Goal: Task Accomplishment & Management: Complete application form

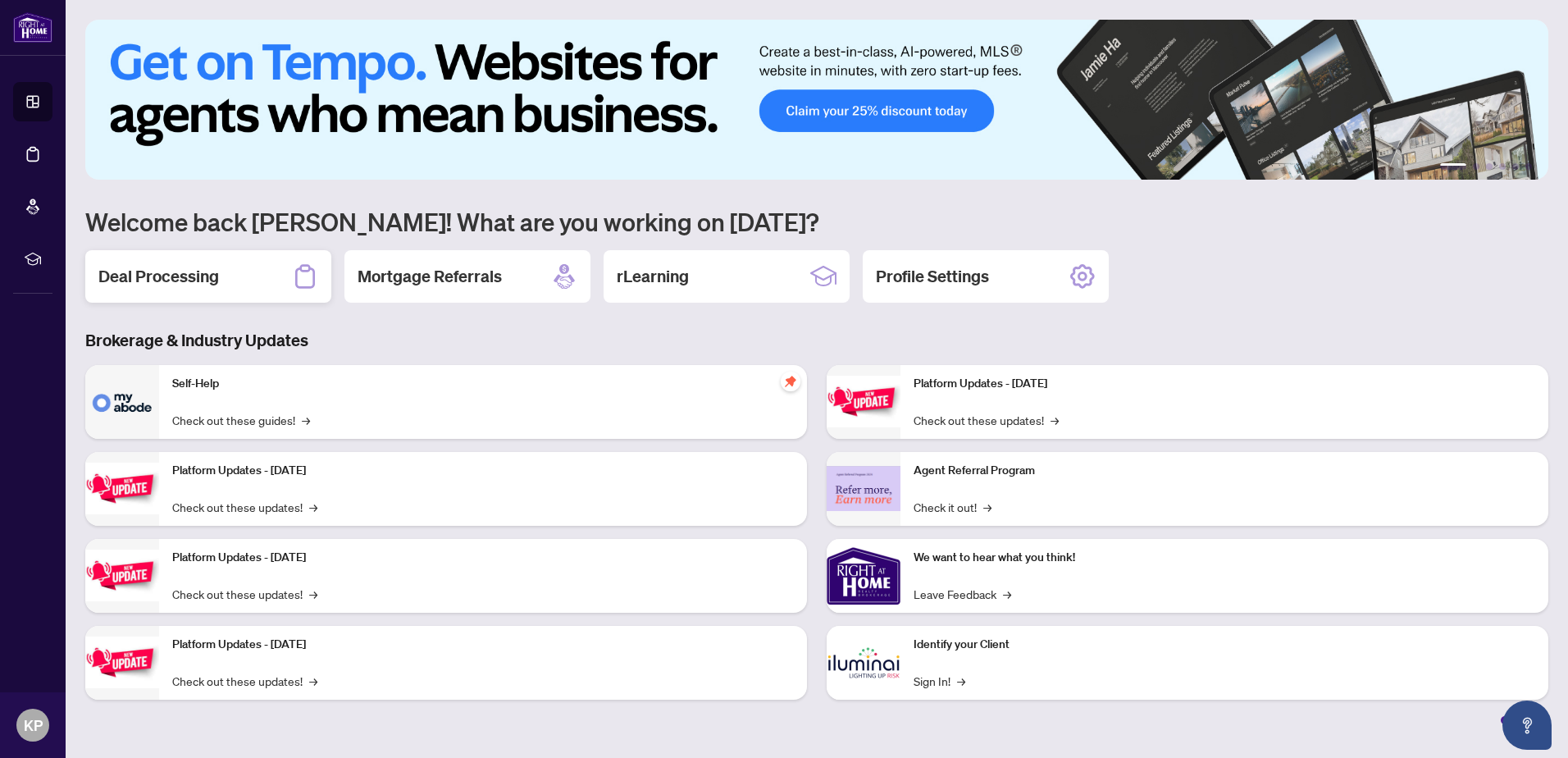
click at [147, 265] on h2 "Deal Processing" at bounding box center [158, 277] width 121 height 23
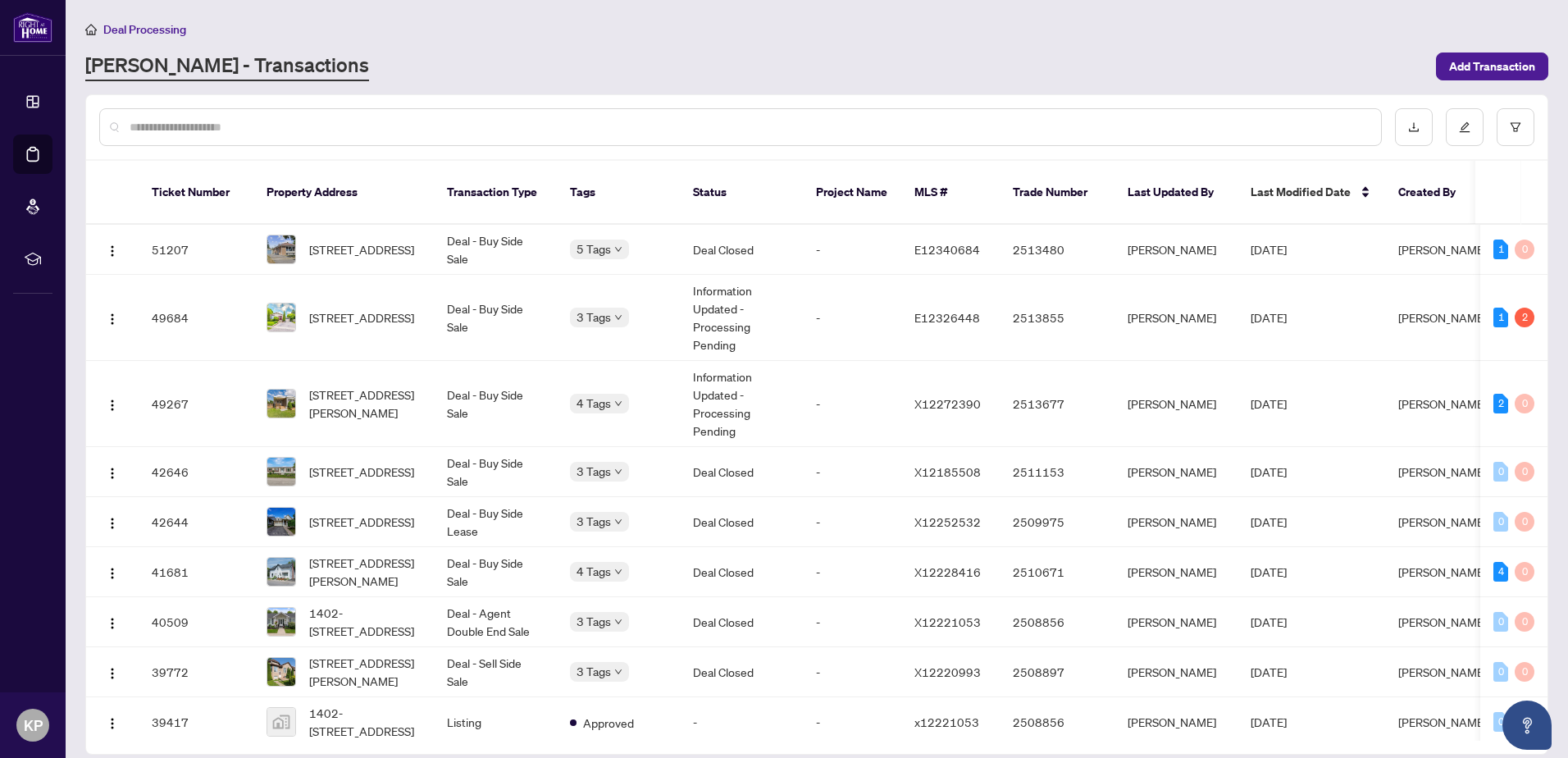
click at [154, 31] on span "Deal Processing" at bounding box center [145, 29] width 83 height 15
click at [153, 25] on span "Deal Processing" at bounding box center [145, 29] width 83 height 15
click at [119, 32] on span "Deal Processing" at bounding box center [145, 29] width 83 height 15
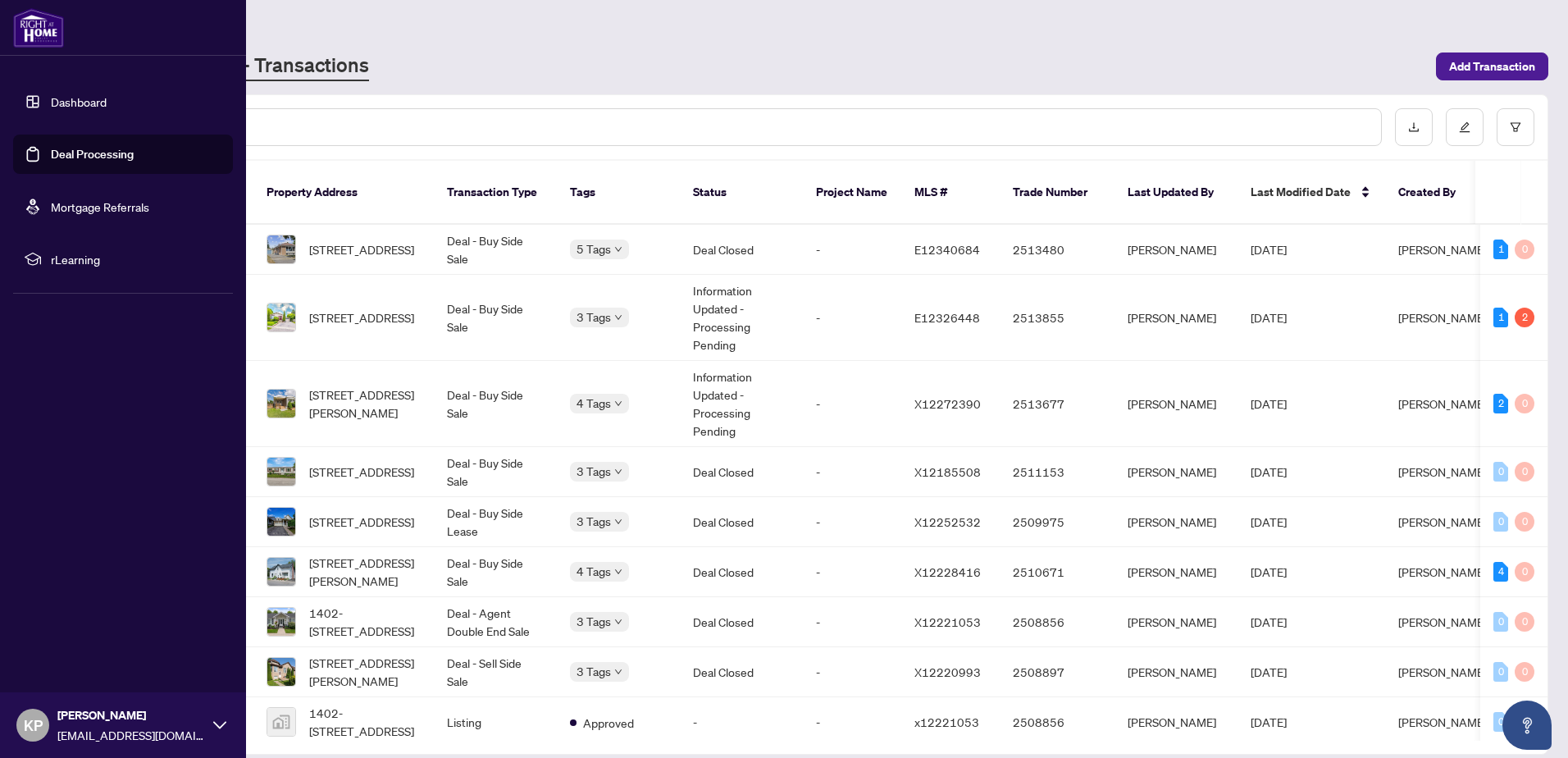
click at [66, 109] on link "Dashboard" at bounding box center [79, 102] width 55 height 15
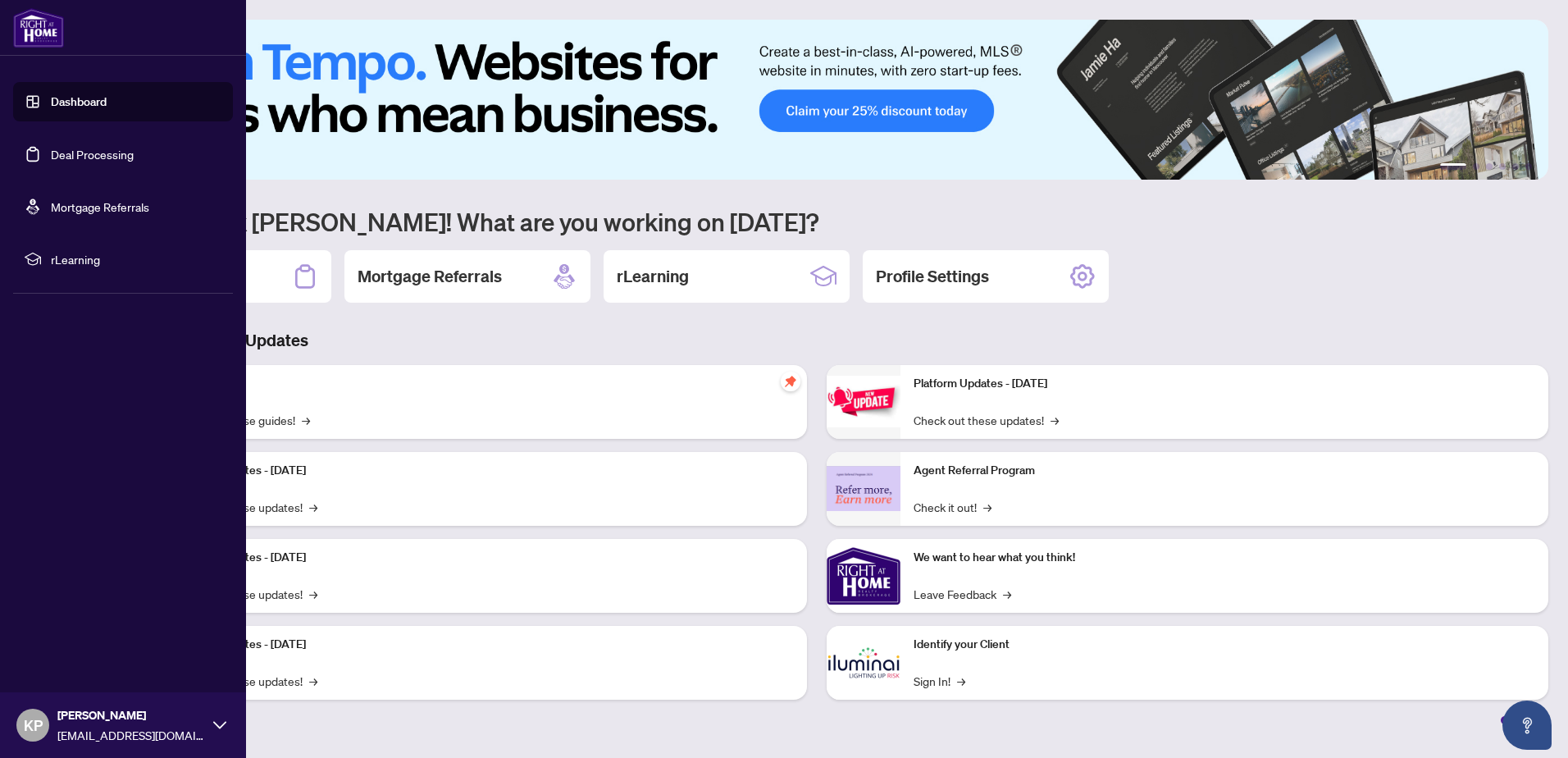
click at [138, 208] on link "Mortgage Referrals" at bounding box center [100, 206] width 98 height 15
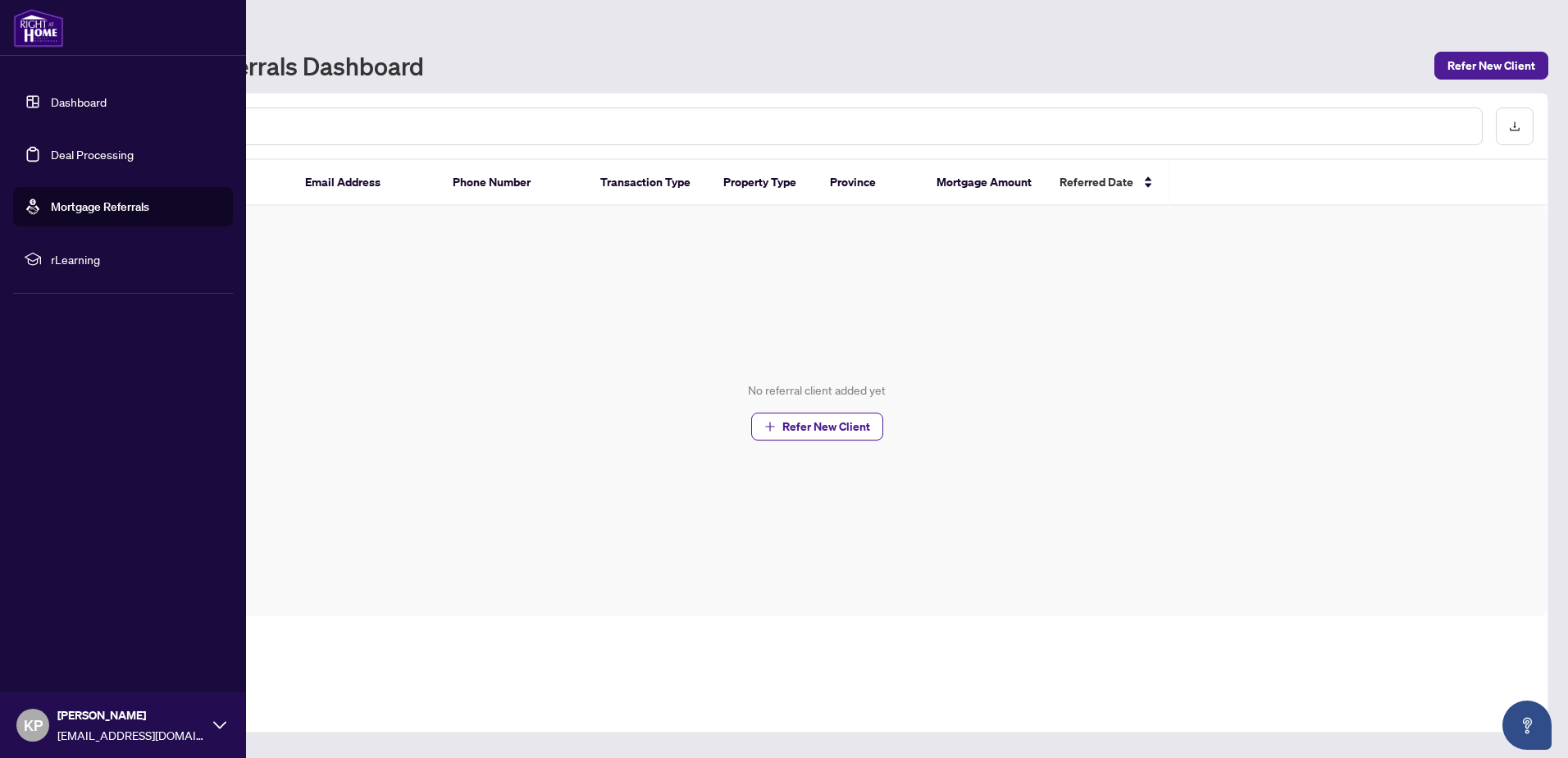
click at [124, 258] on span "rLearning" at bounding box center [136, 259] width 171 height 18
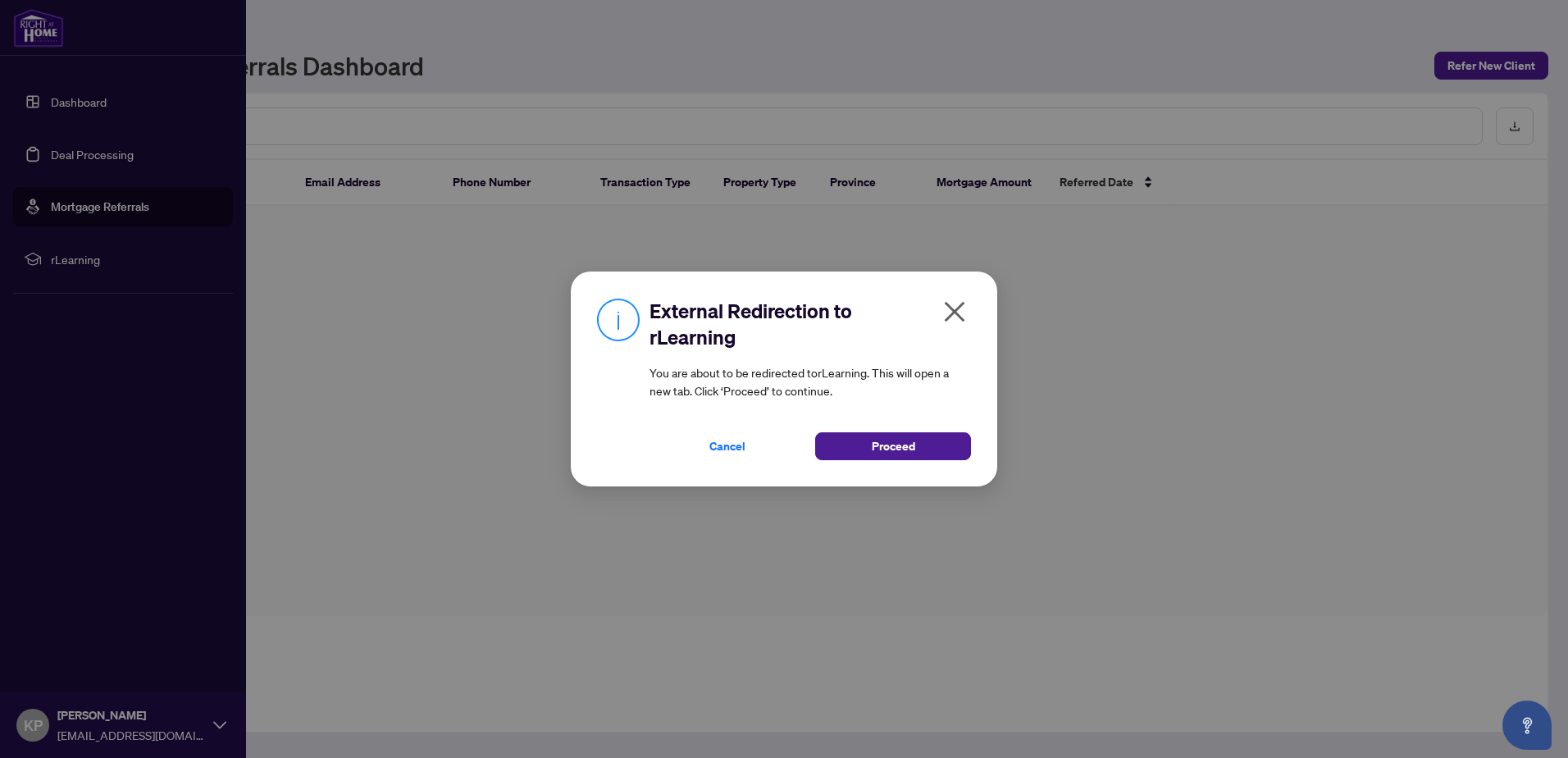
click at [961, 317] on icon "close" at bounding box center [955, 312] width 21 height 21
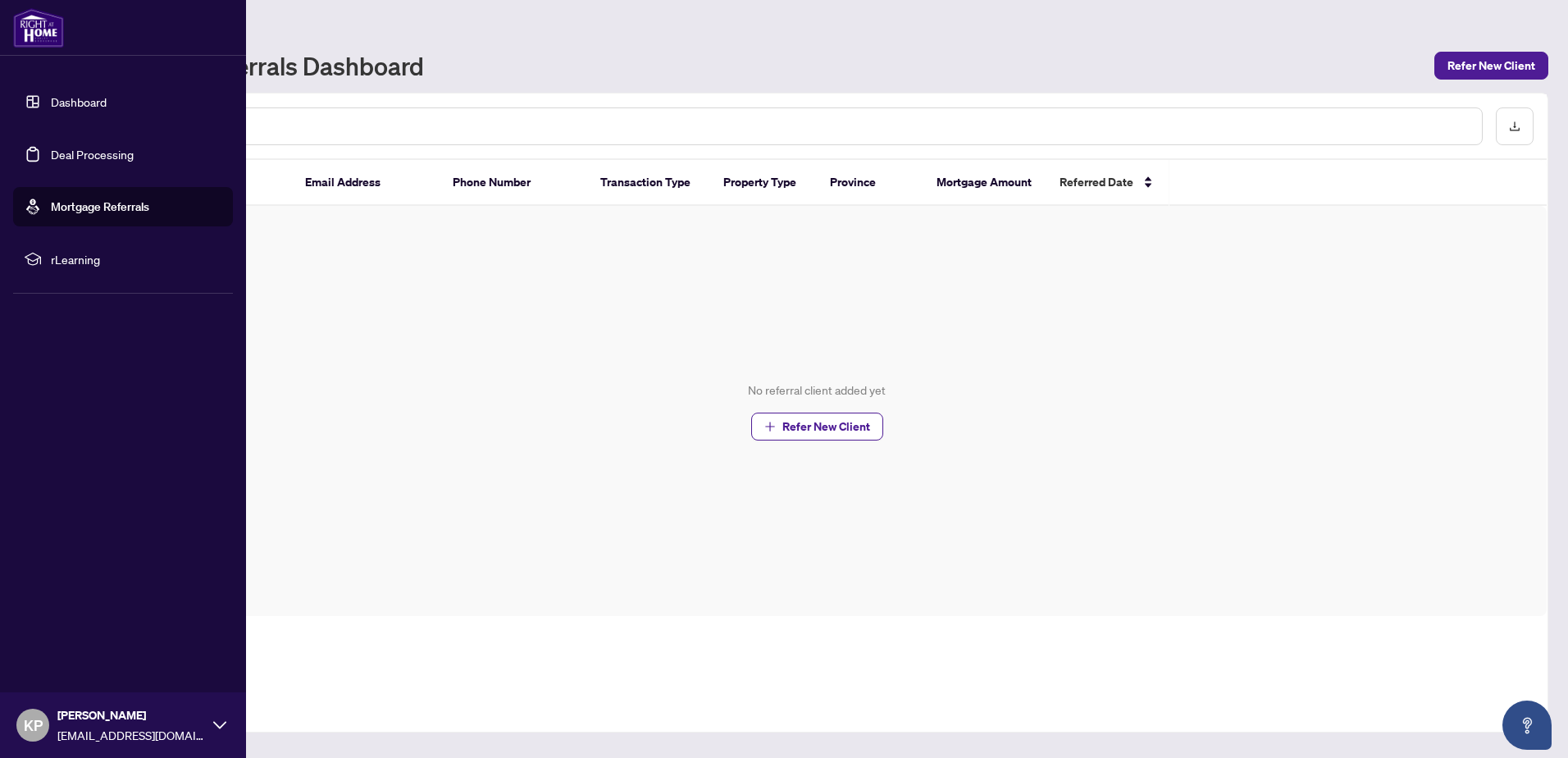
click at [106, 96] on link "Dashboard" at bounding box center [79, 102] width 55 height 15
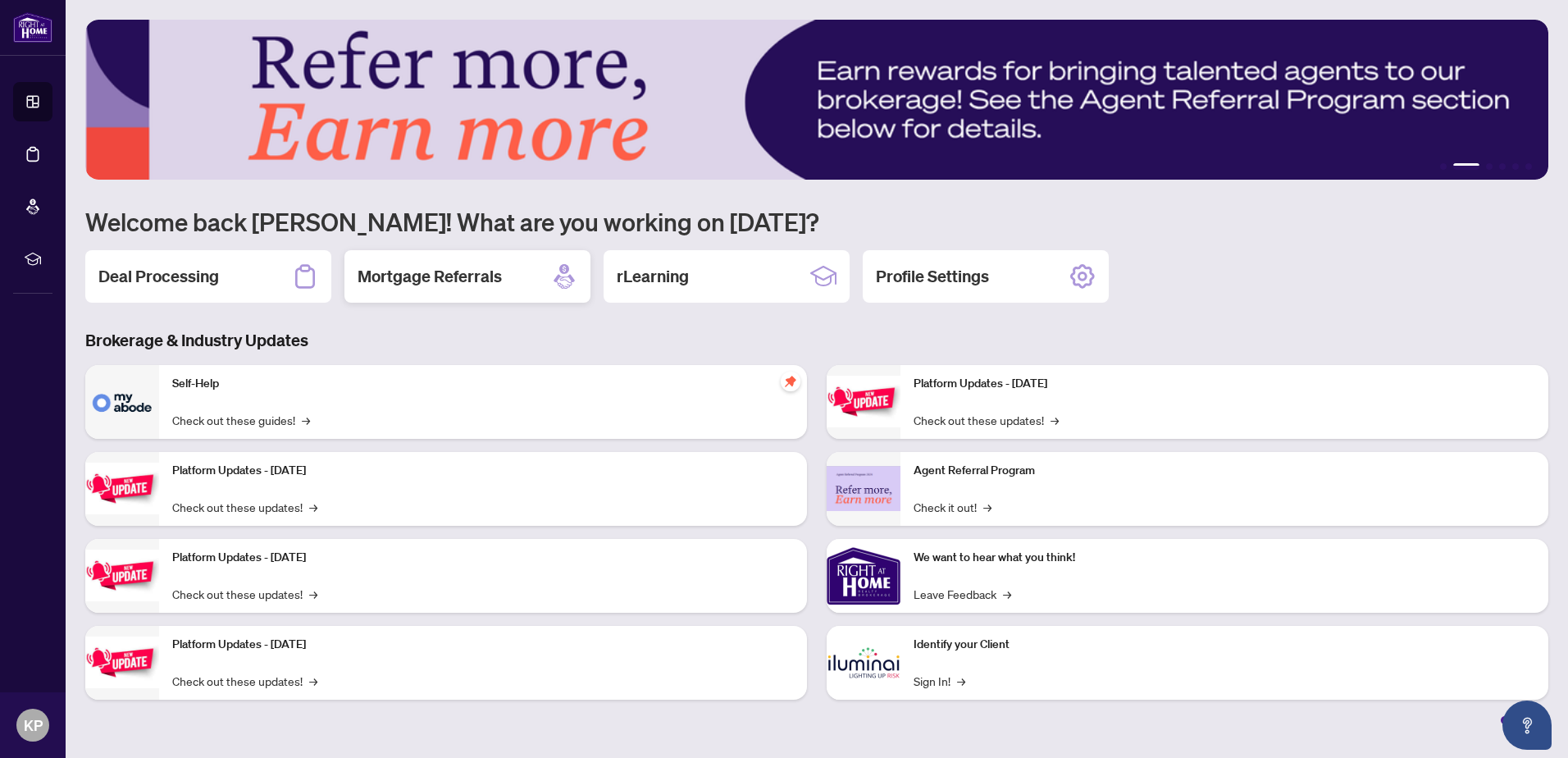
click at [496, 283] on h2 "Mortgage Referrals" at bounding box center [430, 277] width 145 height 23
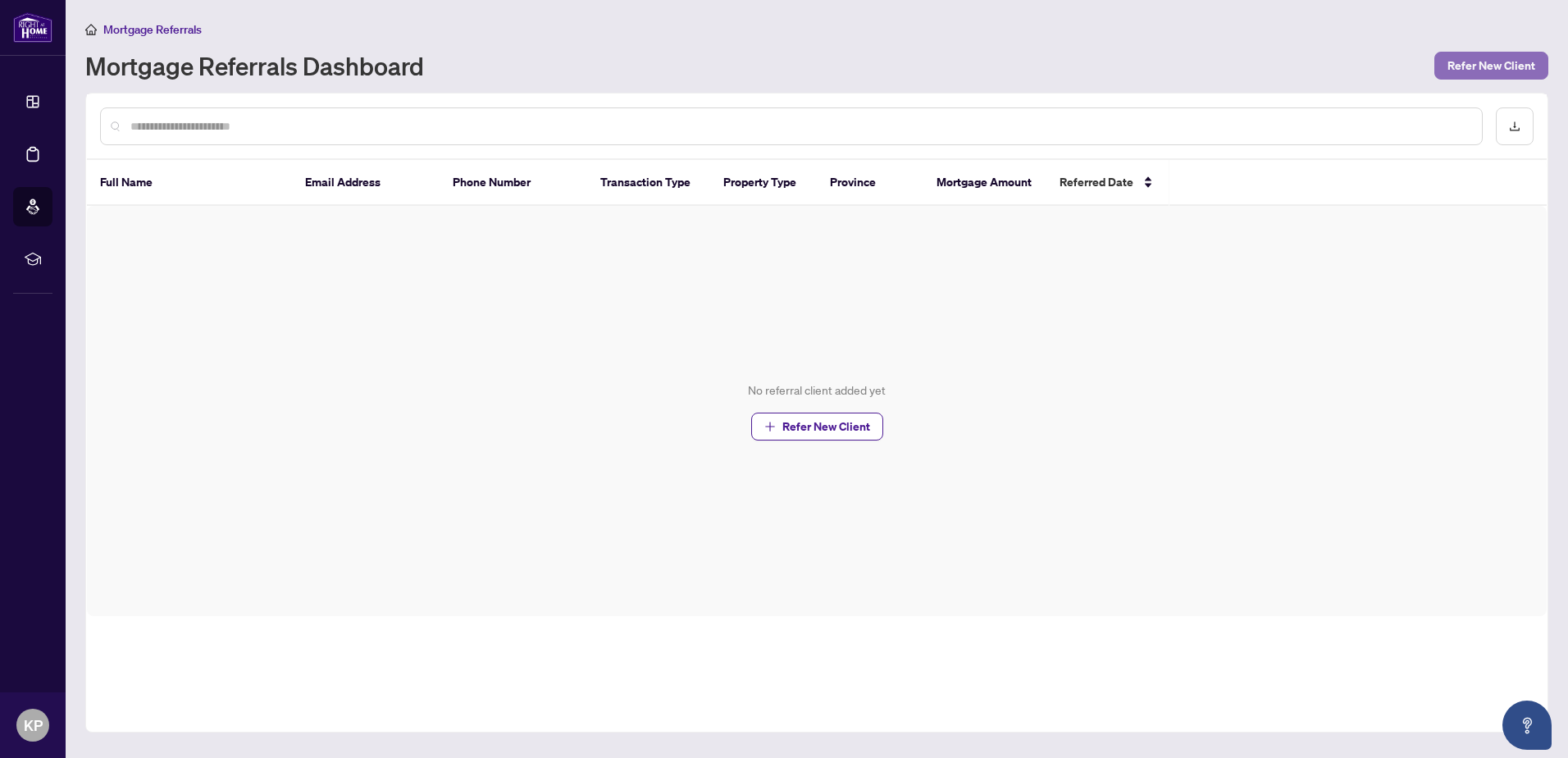
click at [1498, 55] on span "Refer New Client" at bounding box center [1491, 65] width 88 height 26
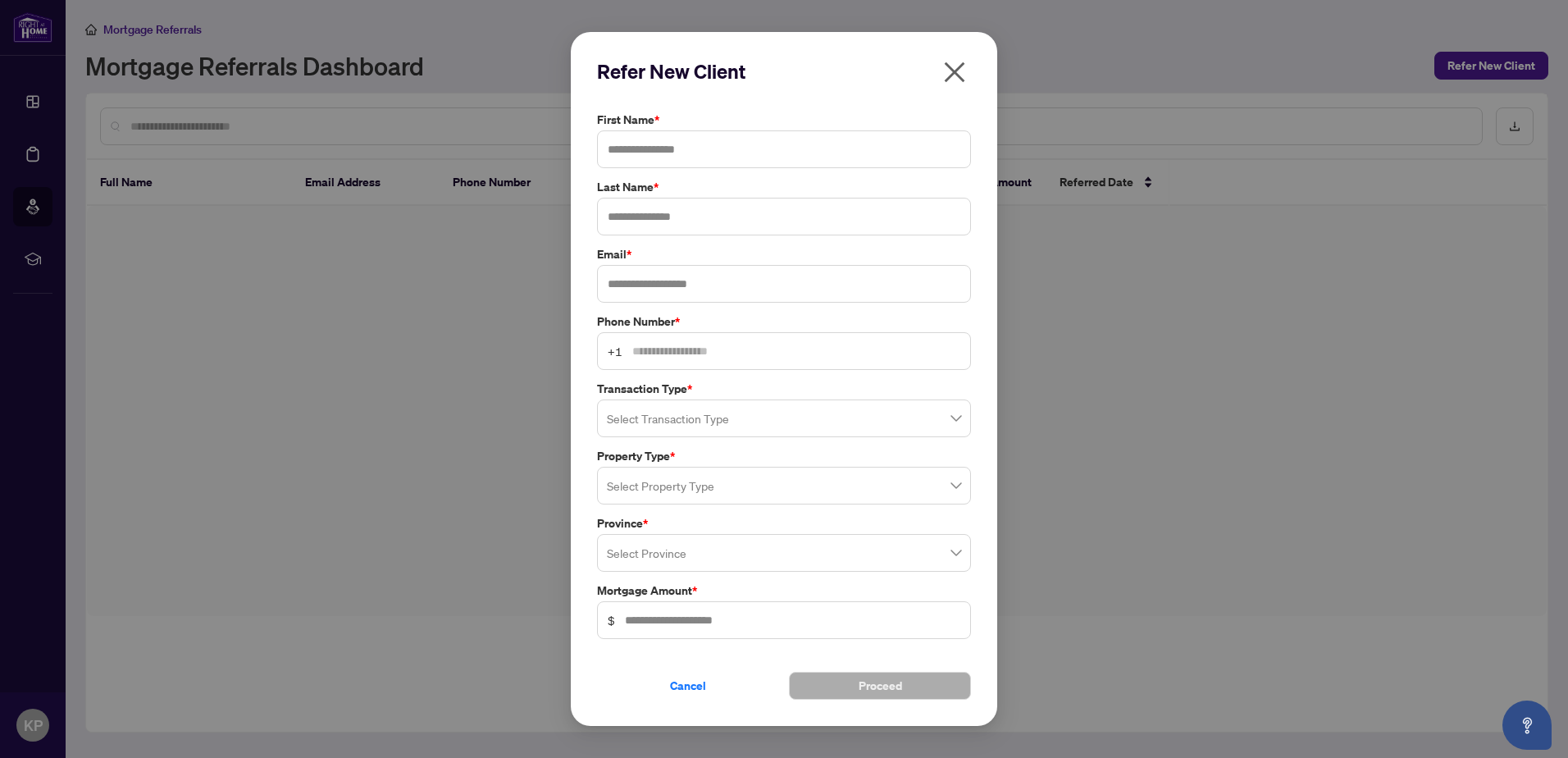
click at [948, 80] on icon "close" at bounding box center [955, 72] width 21 height 21
